Goal: Task Accomplishment & Management: Complete application form

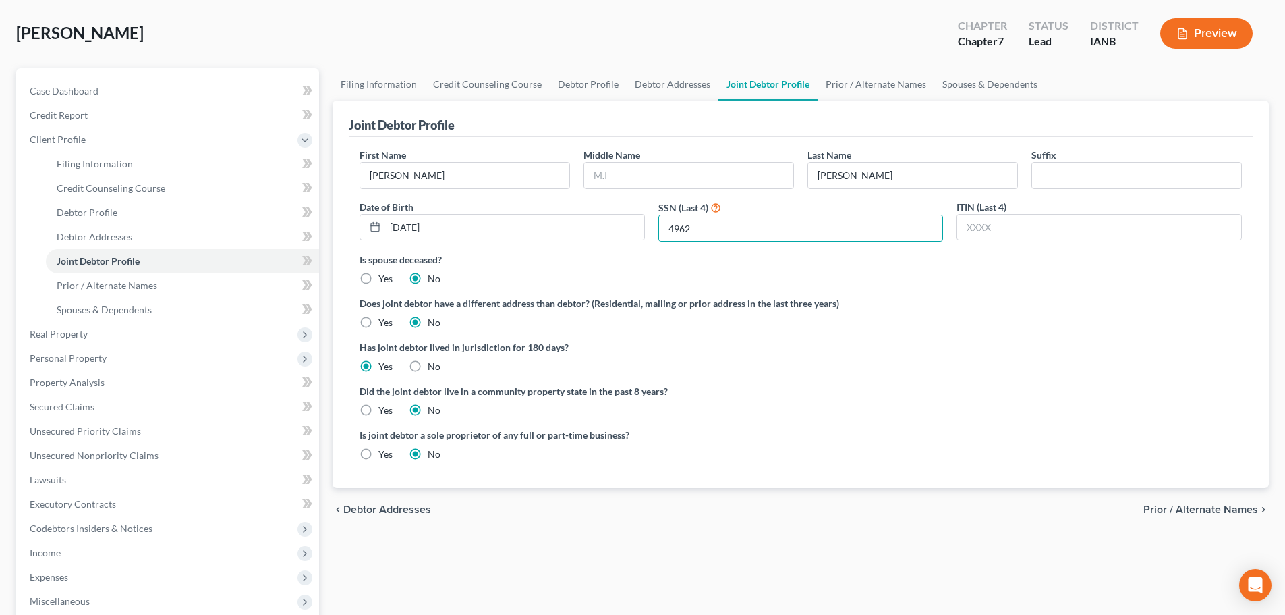
scroll to position [94, 0]
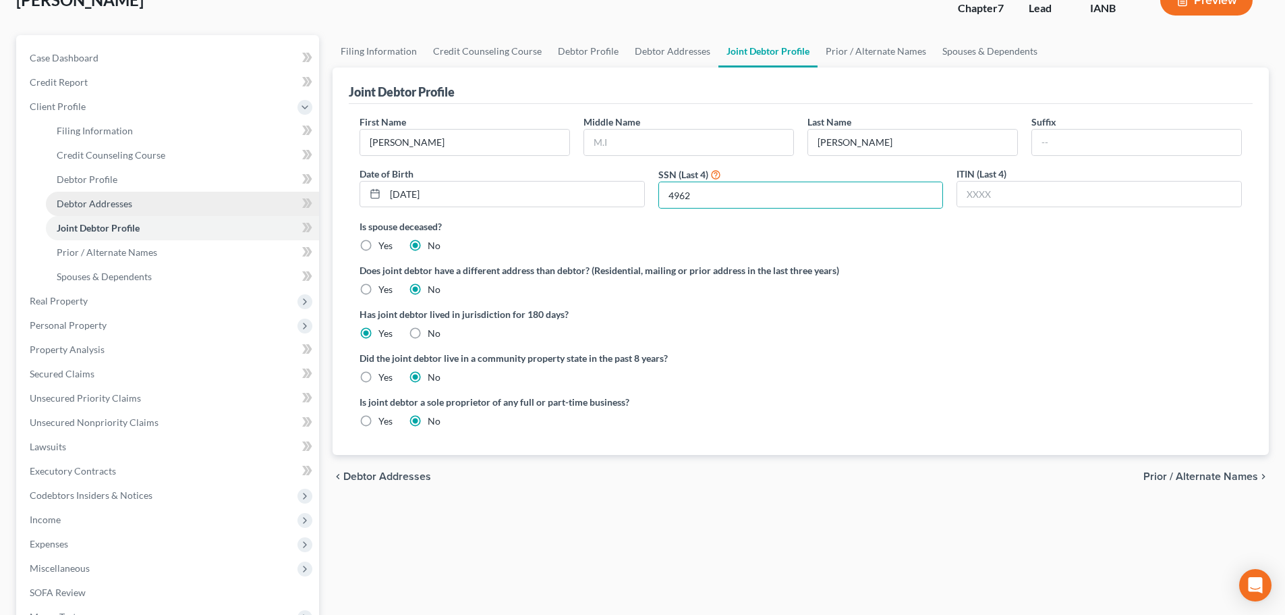
click at [151, 206] on link "Debtor Addresses" at bounding box center [182, 204] width 273 height 24
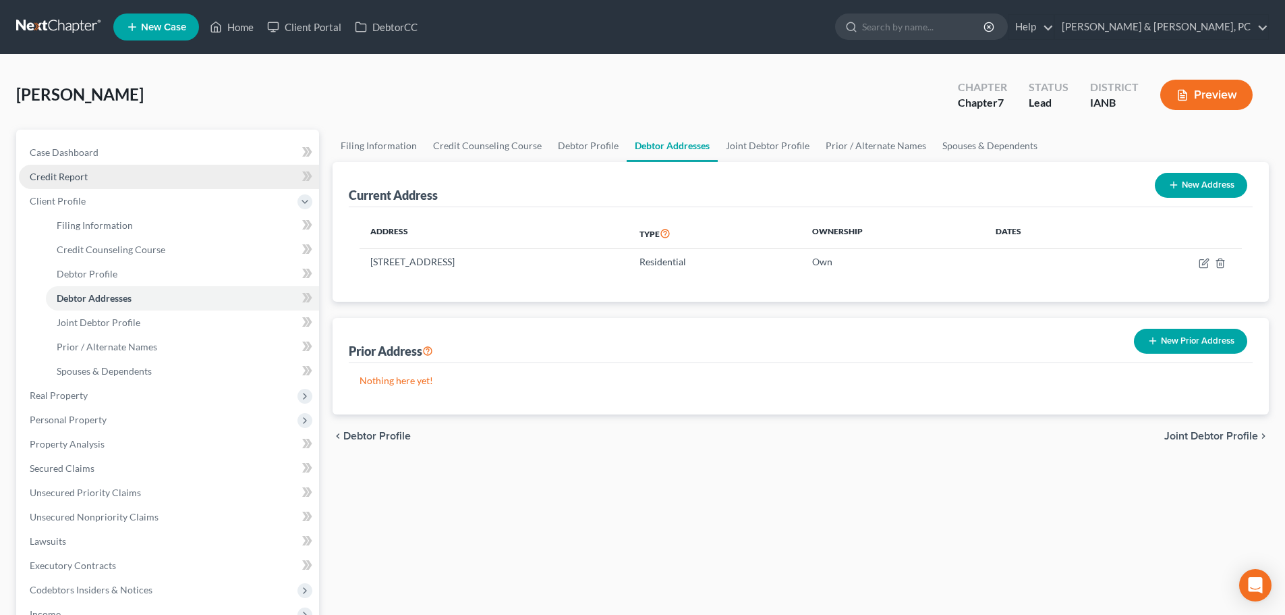
click at [194, 175] on link "Credit Report" at bounding box center [169, 177] width 300 height 24
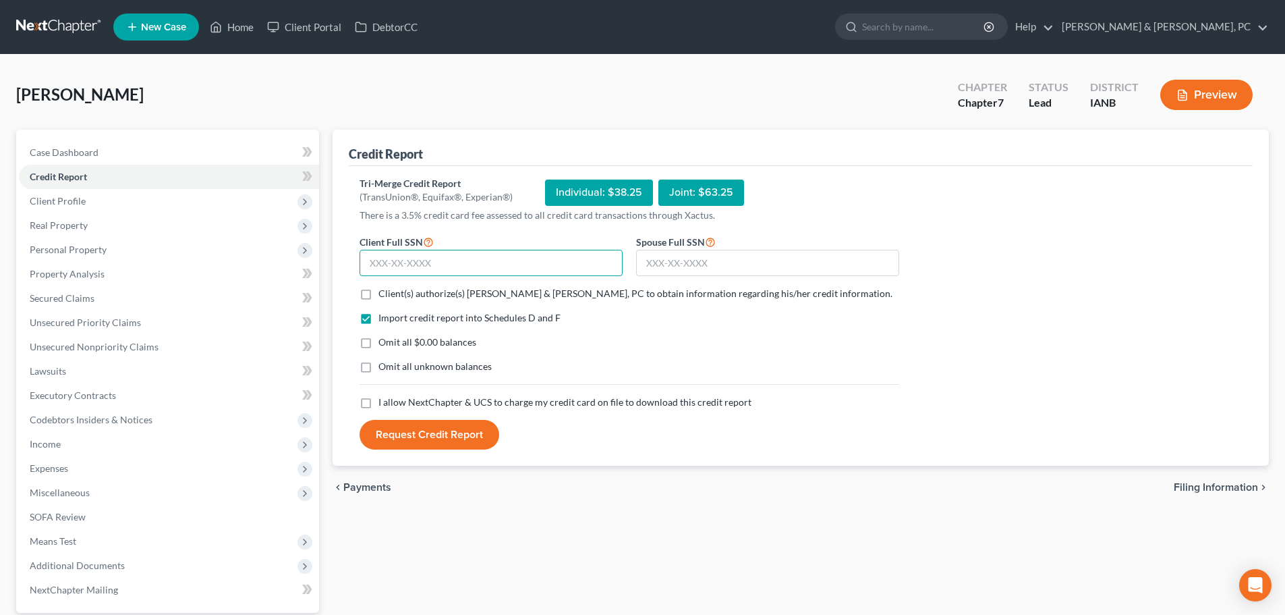
click at [549, 265] on input "text" at bounding box center [491, 263] width 263 height 27
paste input "482-98-5686"
type input "482-98-5686"
click at [699, 256] on input "text" at bounding box center [767, 263] width 263 height 27
paste input "546-33-4962"
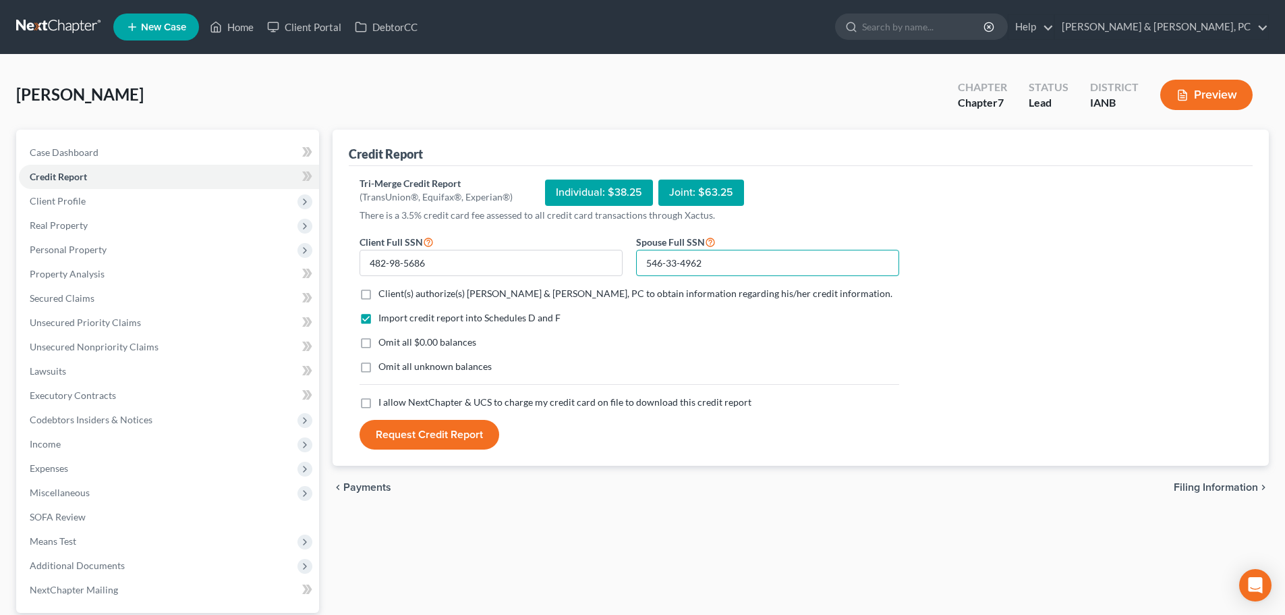
type input "546-33-4962"
click at [503, 294] on span "Client(s) authorize(s) [PERSON_NAME] & [PERSON_NAME], PC to obtain information …" at bounding box center [636, 292] width 514 height 11
click at [393, 294] on input "Client(s) authorize(s) [PERSON_NAME] & [PERSON_NAME], PC to obtain information …" at bounding box center [388, 291] width 9 height 9
checkbox input "true"
click at [416, 337] on span "Omit all $0.00 balances" at bounding box center [428, 341] width 98 height 11
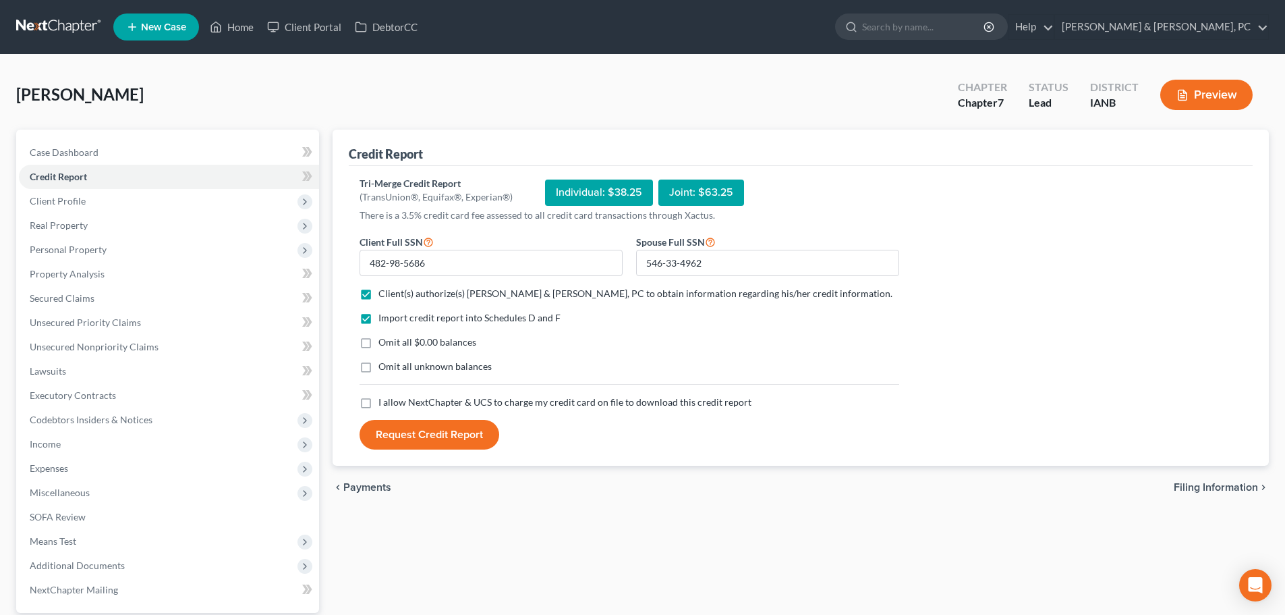
click at [393, 337] on input "Omit all $0.00 balances" at bounding box center [388, 339] width 9 height 9
checkbox input "true"
click at [409, 370] on span "Omit all unknown balances" at bounding box center [435, 365] width 113 height 11
click at [393, 368] on input "Omit all unknown balances" at bounding box center [388, 364] width 9 height 9
checkbox input "true"
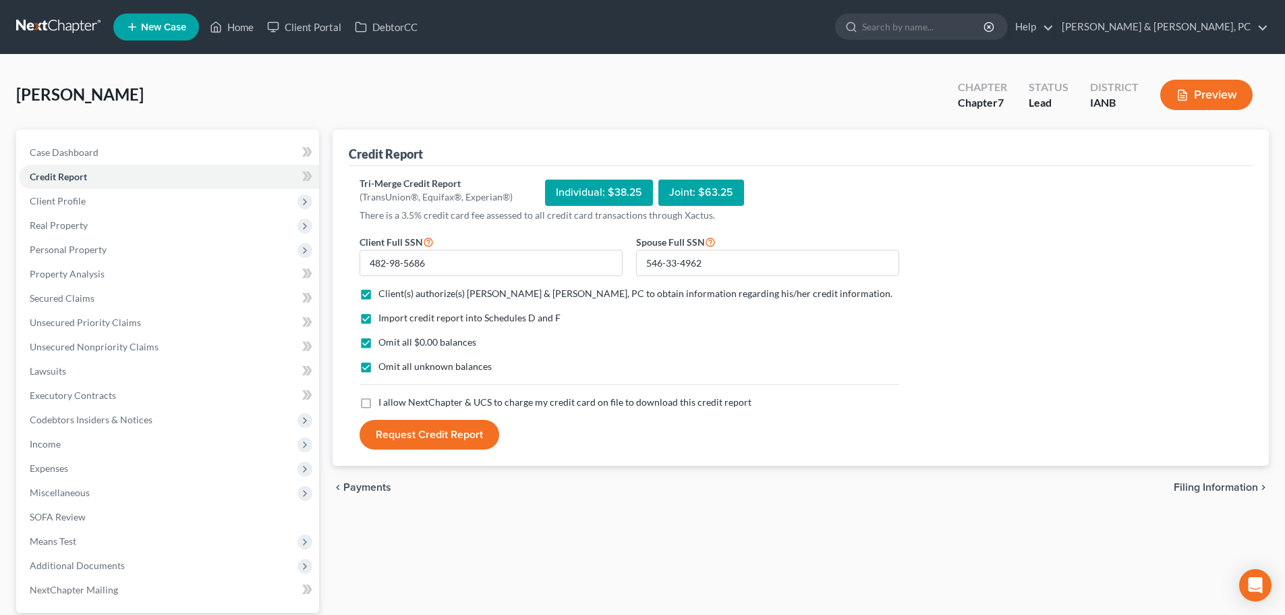
click at [407, 399] on span "I allow NextChapter & UCS to charge my credit card on file to download this cre…" at bounding box center [565, 401] width 373 height 11
click at [393, 399] on input "I allow NextChapter & UCS to charge my credit card on file to download this cre…" at bounding box center [388, 399] width 9 height 9
checkbox input "true"
click at [437, 441] on button "Request Credit Report" at bounding box center [430, 435] width 140 height 30
